Goal: Task Accomplishment & Management: Complete application form

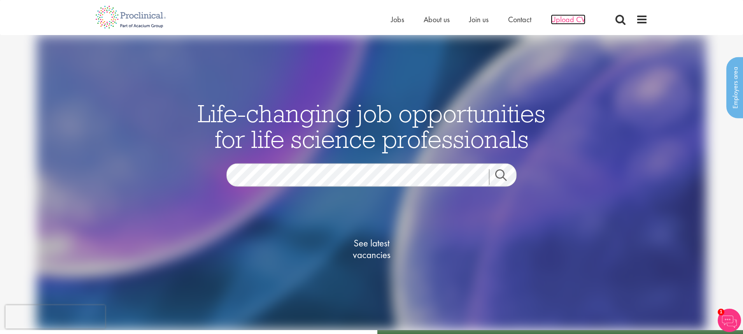
click at [565, 22] on span "Upload CV" at bounding box center [568, 19] width 35 height 10
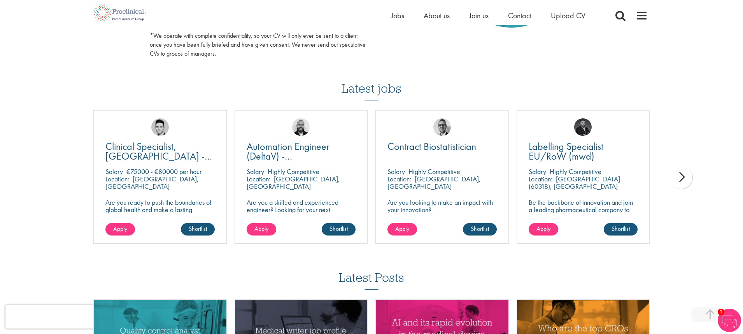
scroll to position [480, 0]
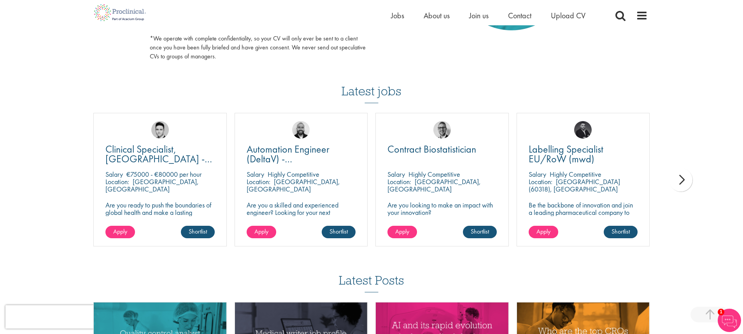
click at [685, 181] on div "next" at bounding box center [680, 179] width 23 height 23
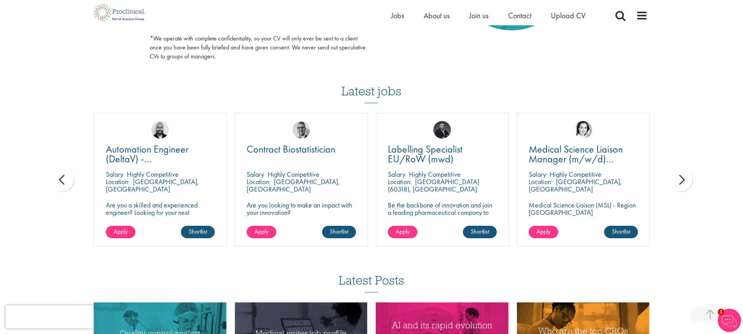
click at [683, 182] on div "next" at bounding box center [680, 179] width 23 height 23
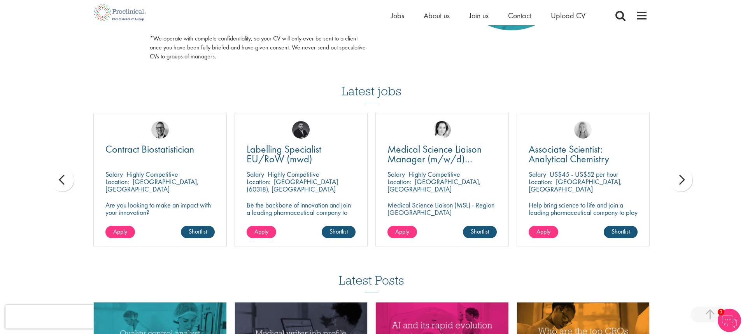
click at [682, 183] on div "next" at bounding box center [680, 179] width 23 height 23
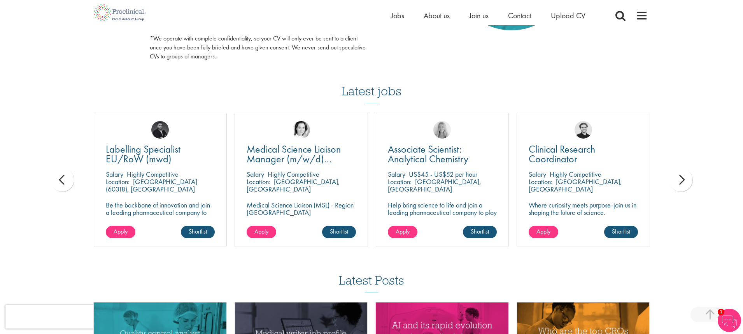
click at [682, 183] on div "next" at bounding box center [680, 179] width 23 height 23
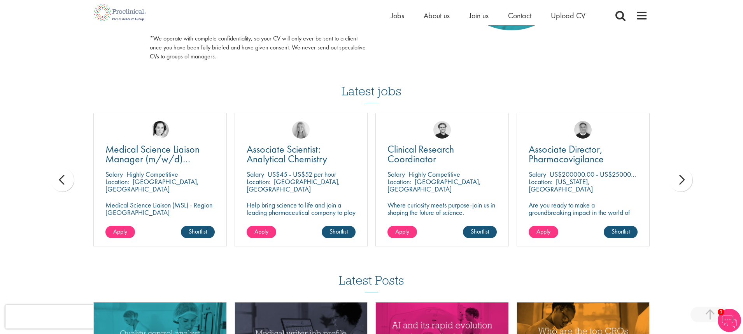
click at [682, 183] on div "next" at bounding box center [680, 179] width 23 height 23
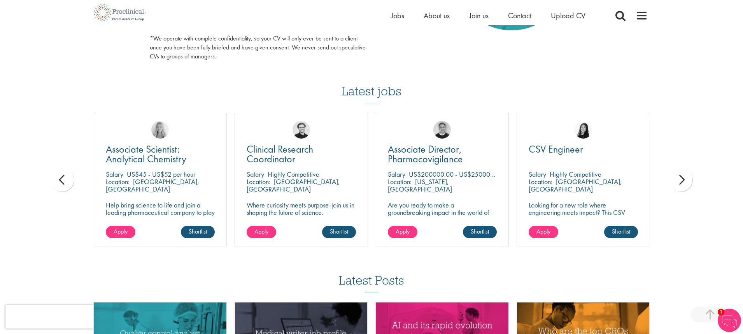
click at [682, 183] on div "next" at bounding box center [680, 179] width 23 height 23
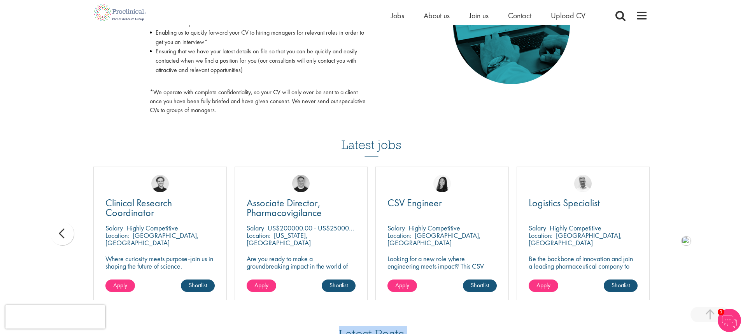
scroll to position [424, 0]
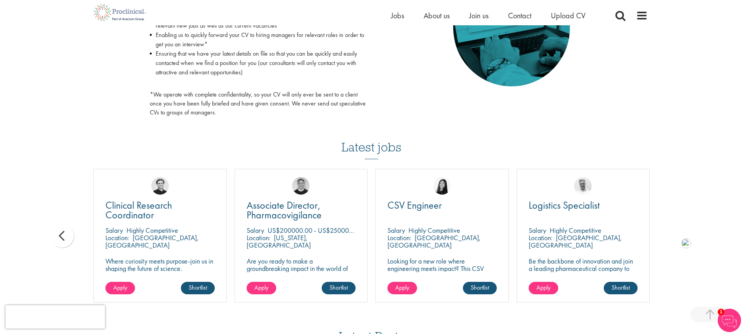
click at [689, 165] on div "You are here: Home > Upload CV Upload CV Start getting matched with new jobs as…" at bounding box center [371, 48] width 743 height 945
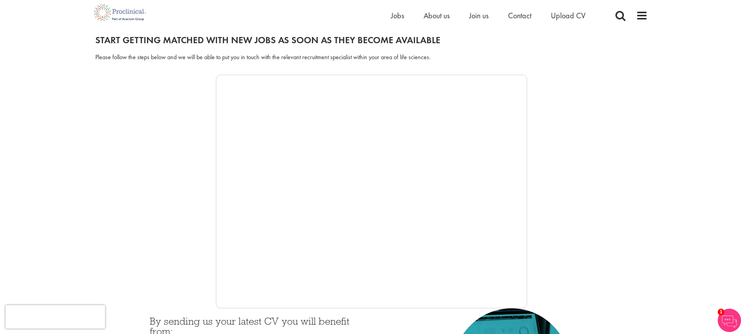
scroll to position [79, 0]
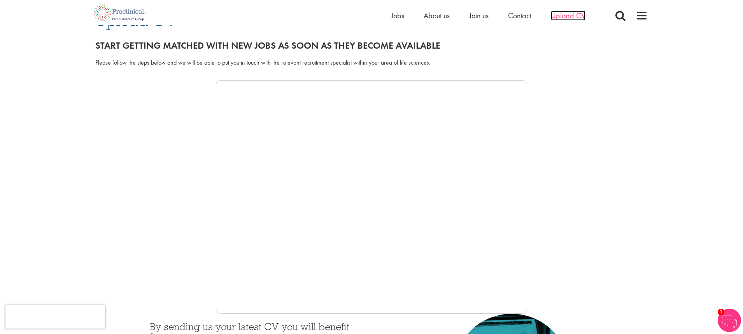
click at [569, 12] on span "Upload CV" at bounding box center [568, 16] width 35 height 10
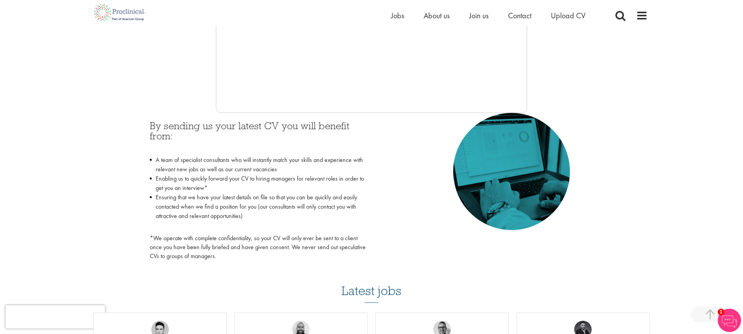
scroll to position [279, 0]
